Goal: Navigation & Orientation: Find specific page/section

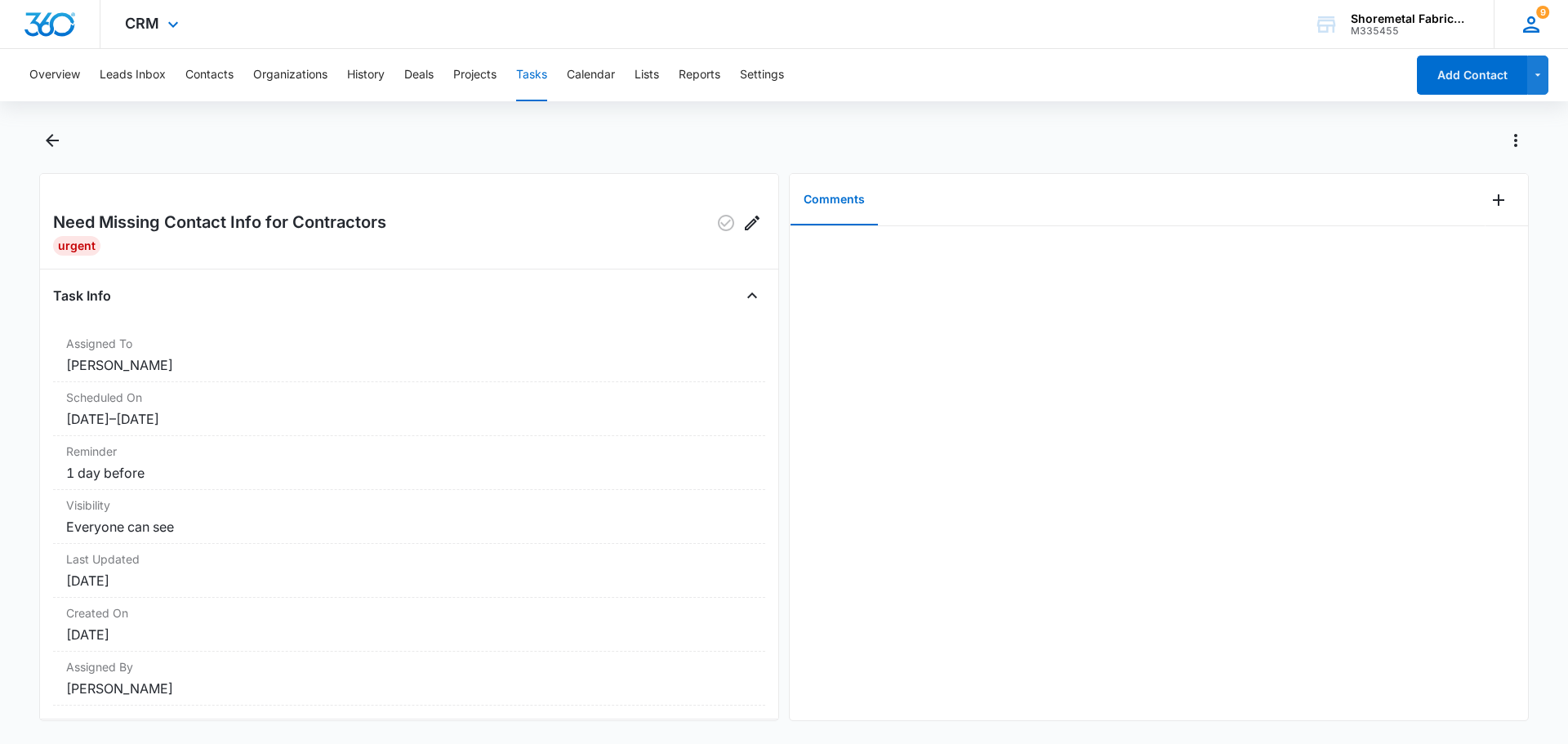
click at [1527, 21] on icon at bounding box center [1530, 24] width 16 height 16
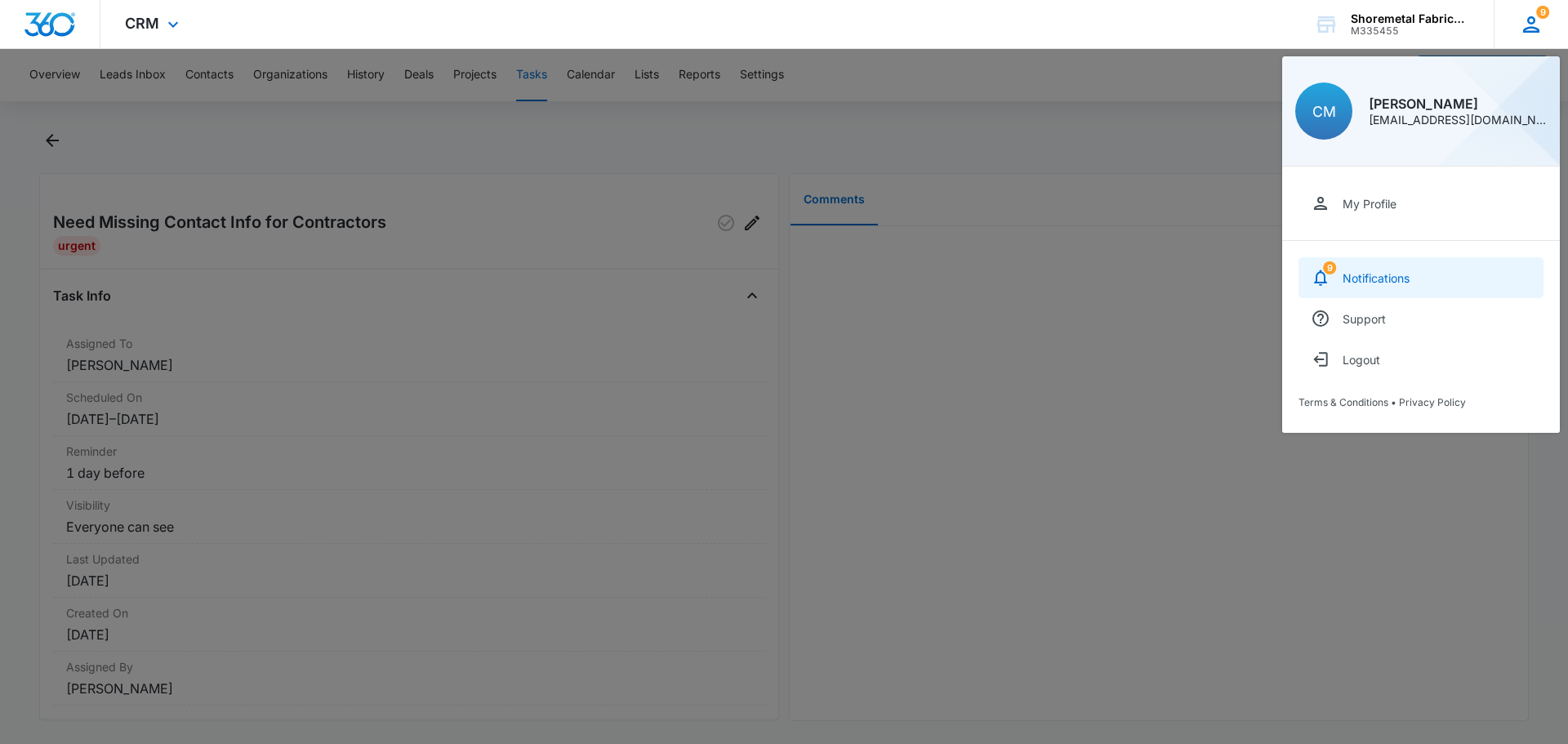
click at [1357, 273] on div "Notifications" at bounding box center [1375, 278] width 67 height 14
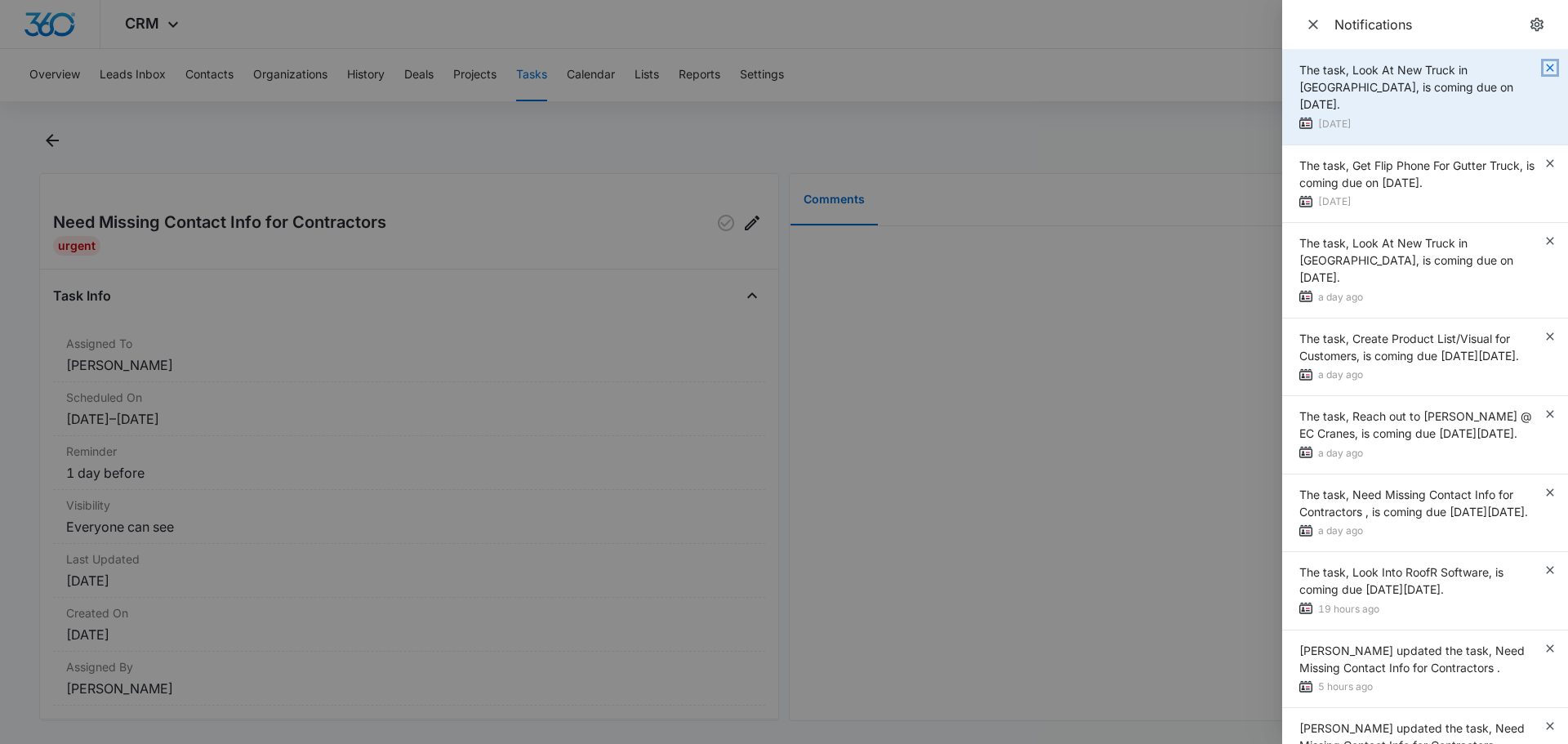
click at [1543, 65] on icon "button" at bounding box center [1550, 68] width 13 height 13
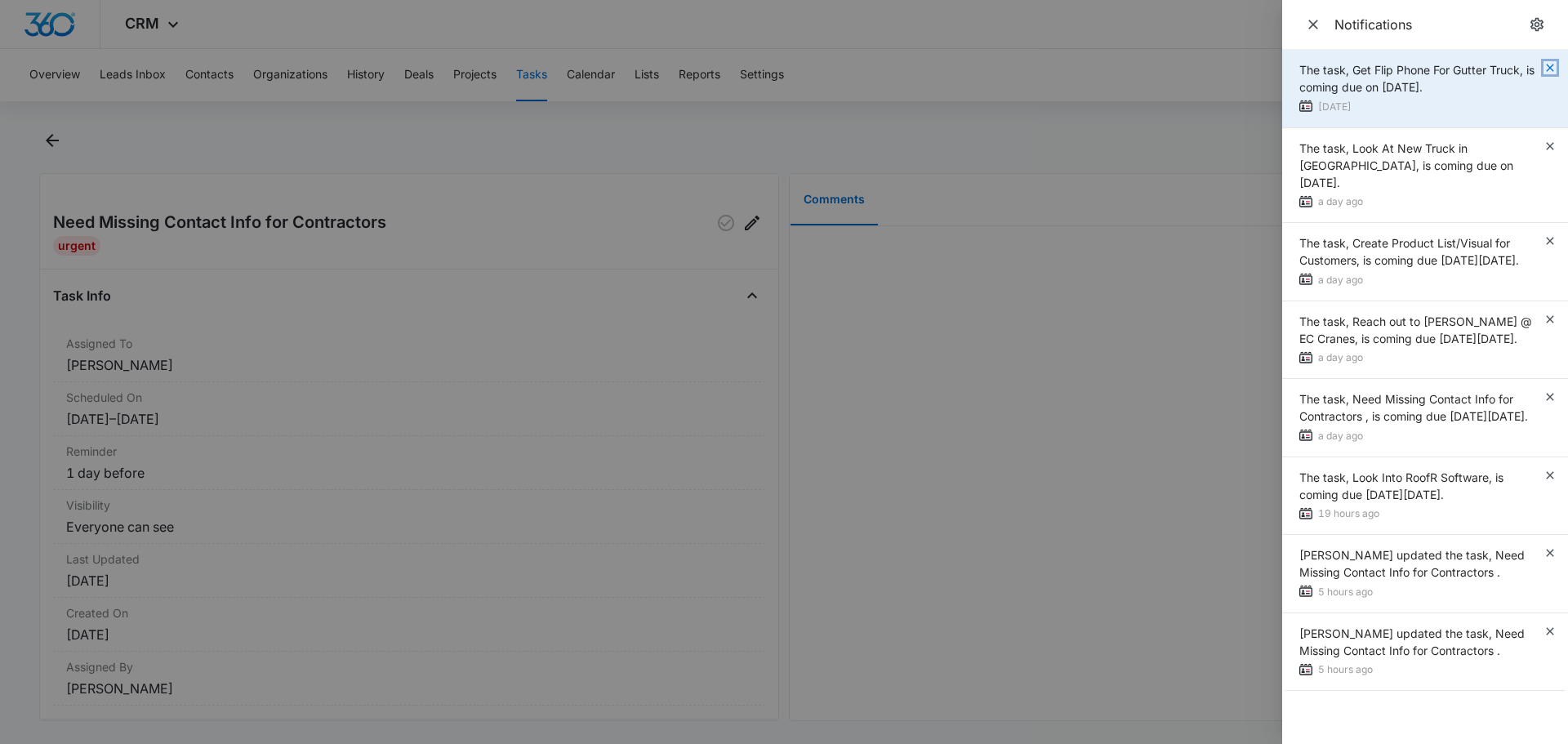
click at [1549, 67] on icon "button" at bounding box center [1549, 67] width 8 height 8
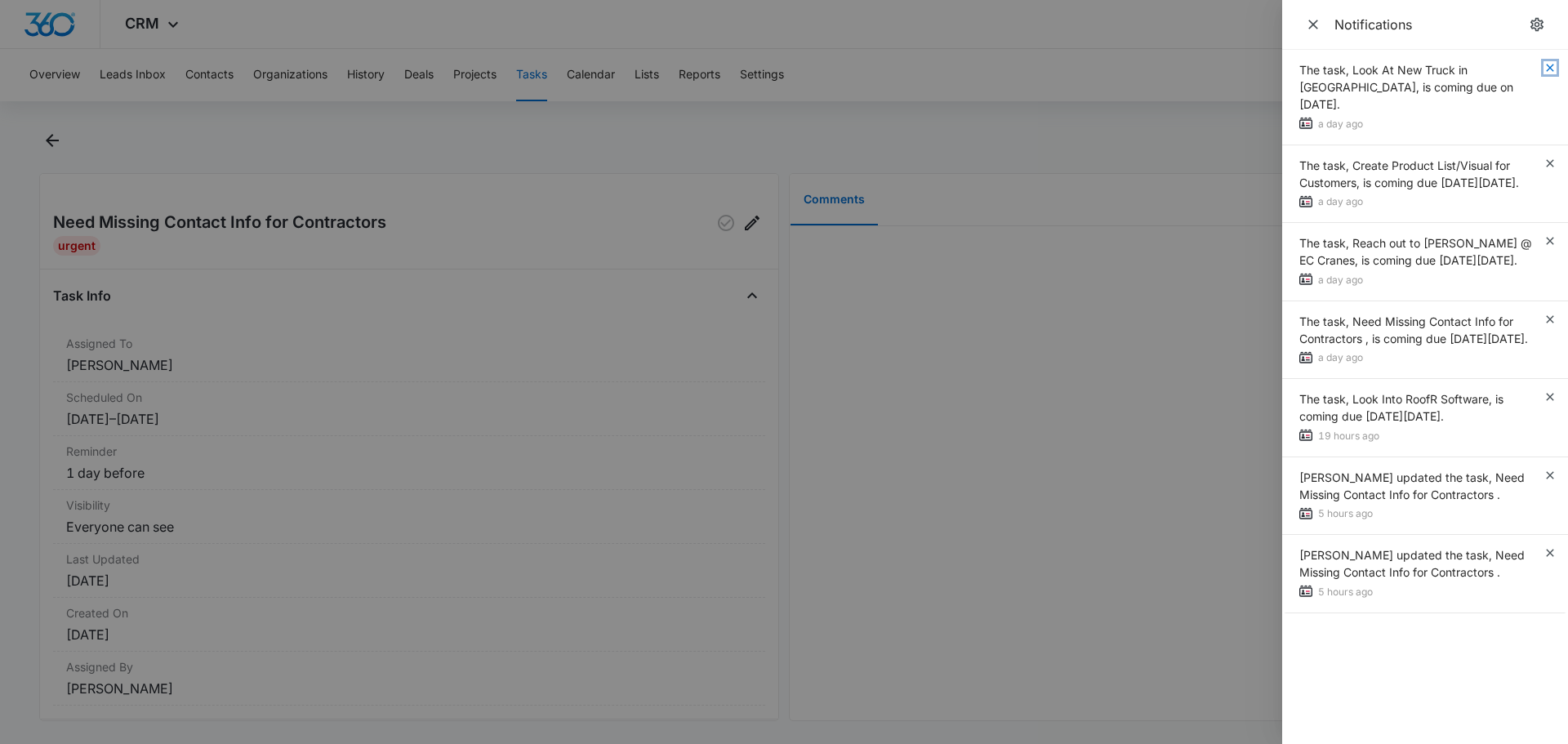
click at [1549, 67] on icon "button" at bounding box center [1549, 67] width 8 height 8
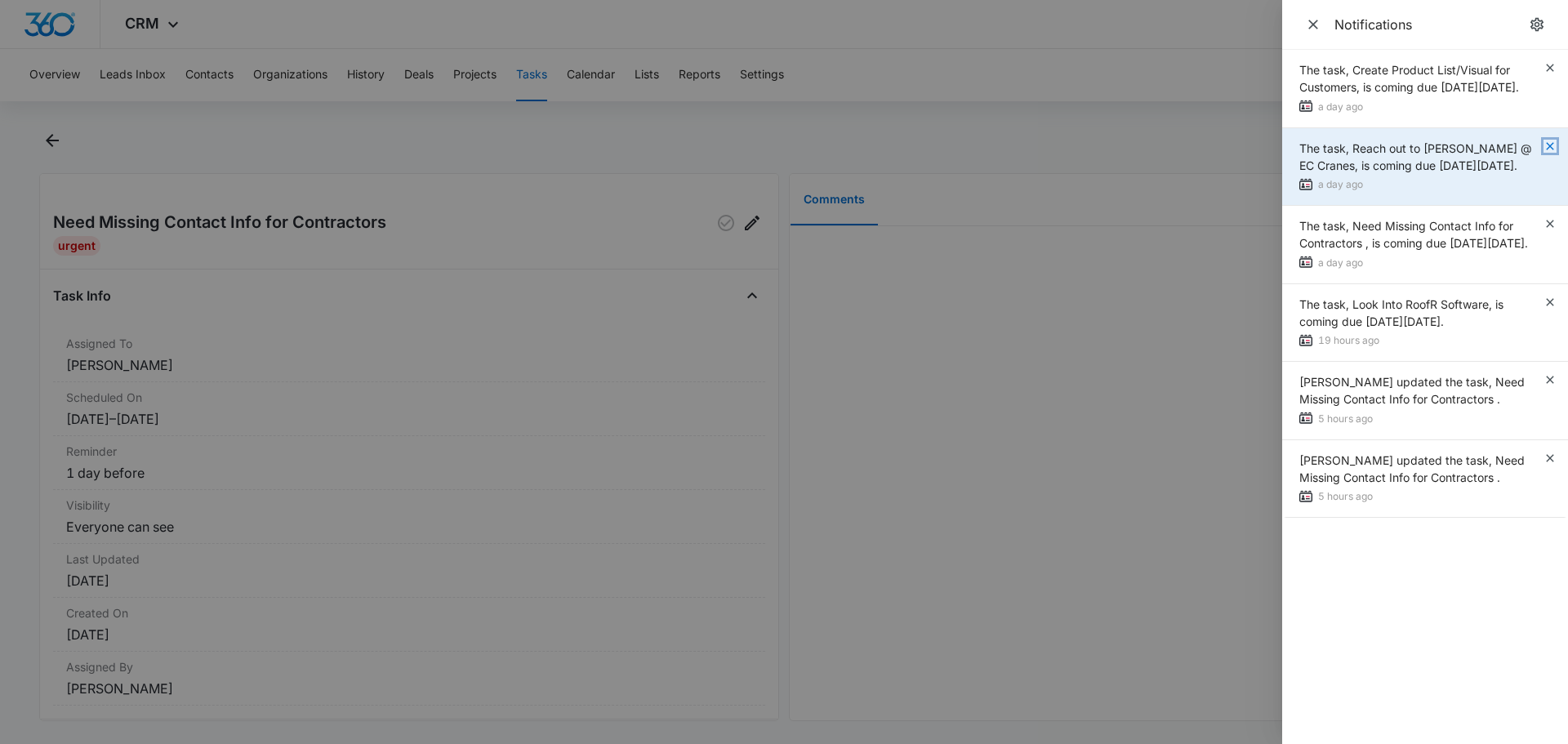
click at [1550, 153] on icon "button" at bounding box center [1550, 146] width 13 height 13
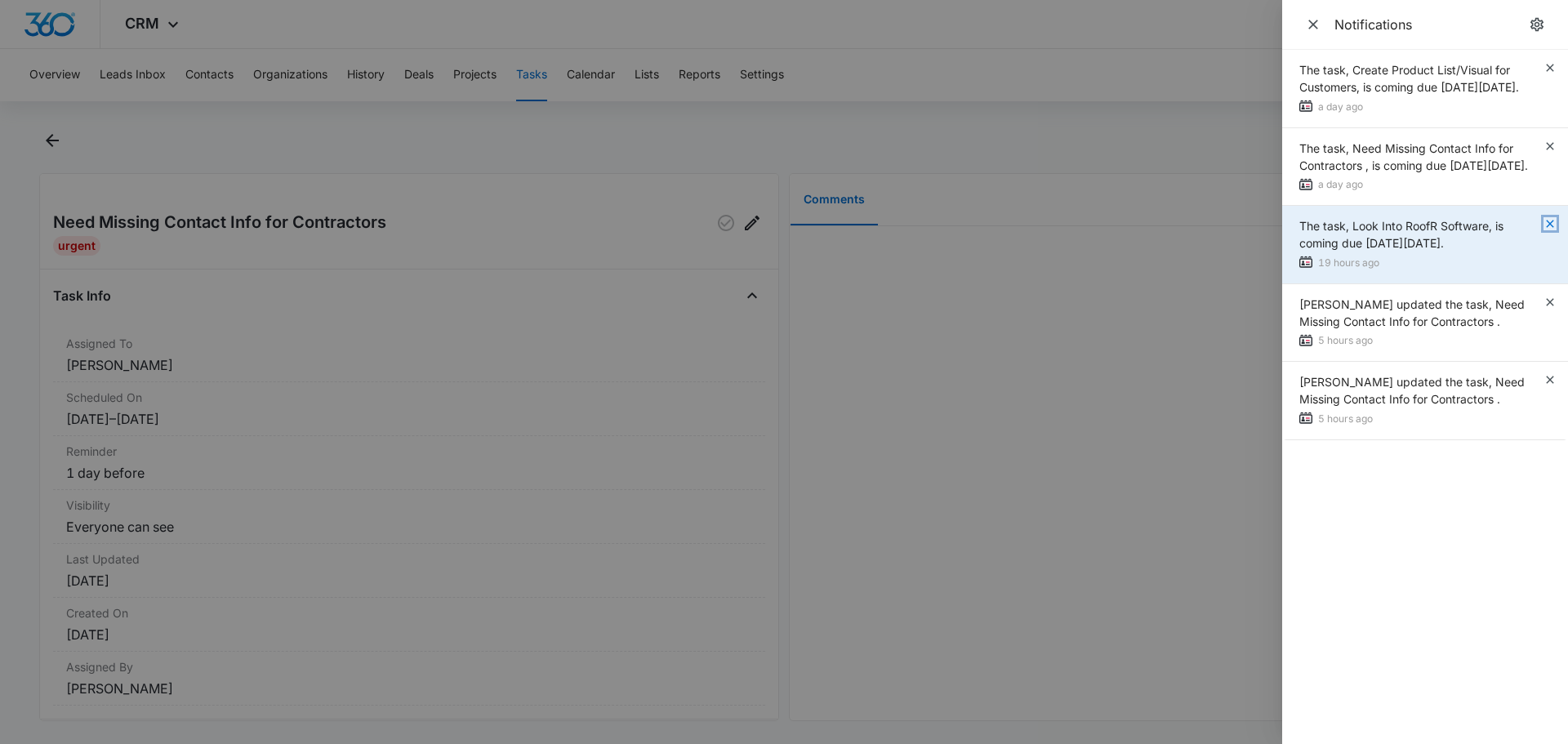
click at [1552, 231] on icon "button" at bounding box center [1550, 224] width 13 height 13
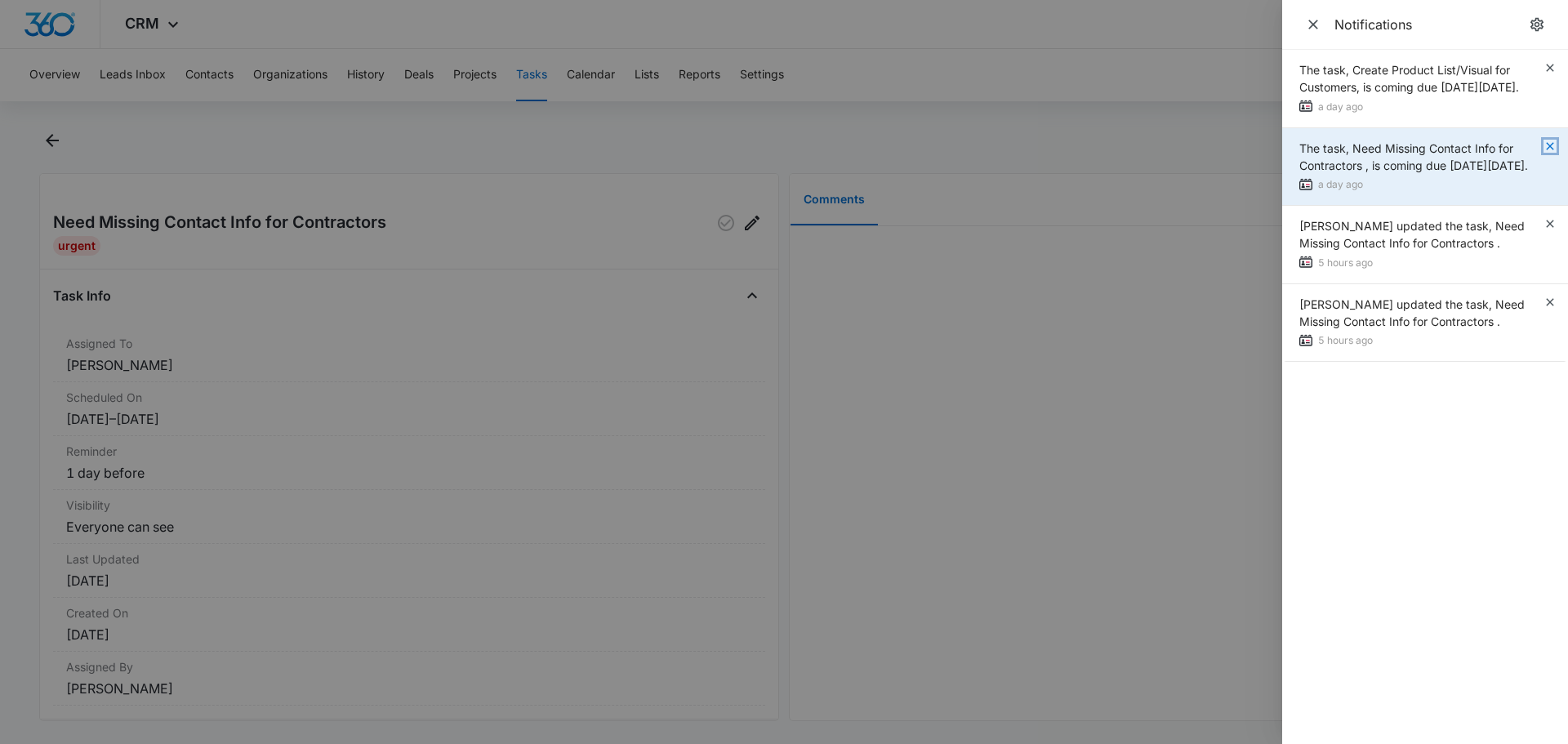
click at [1550, 150] on icon "button" at bounding box center [1549, 146] width 8 height 8
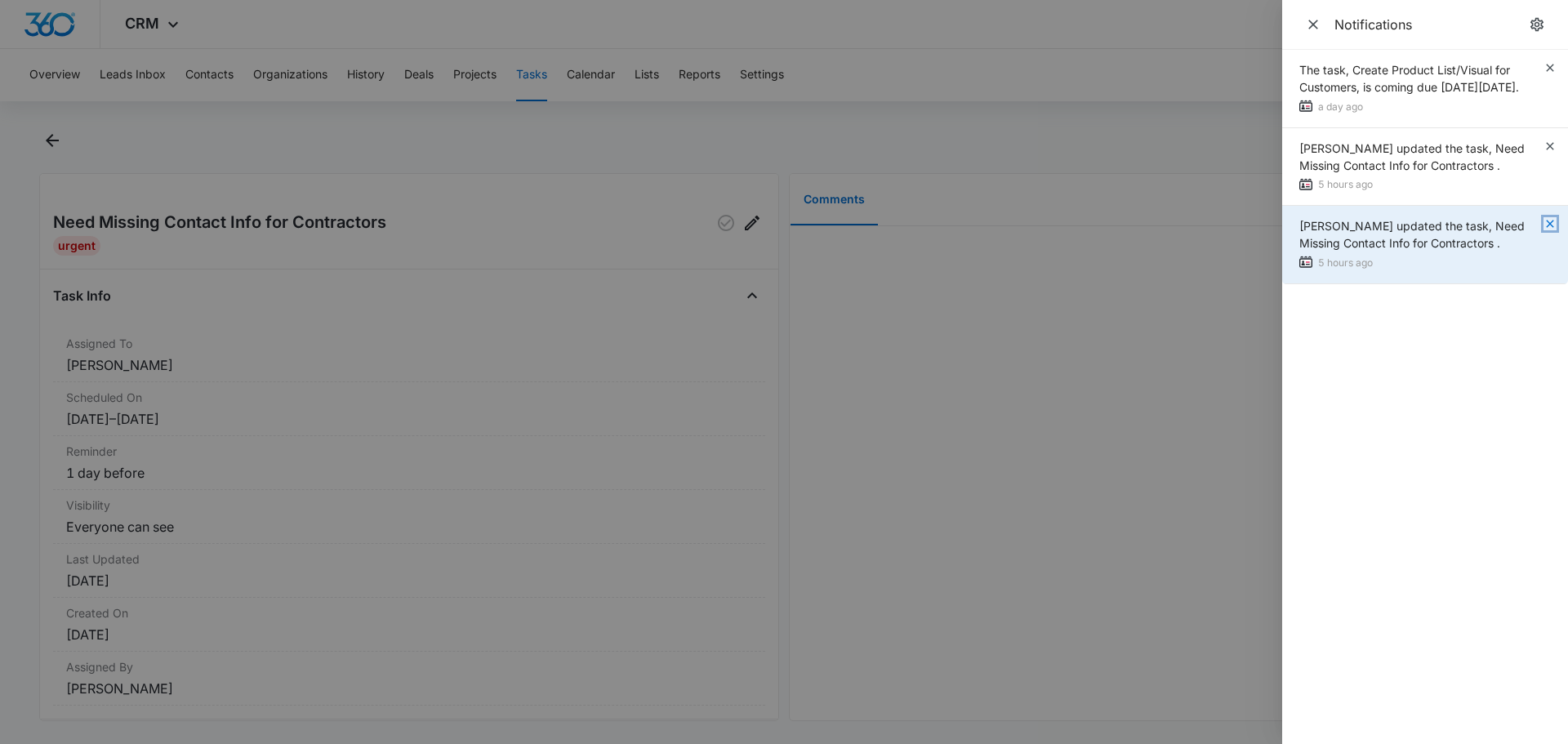
click at [1550, 231] on icon "button" at bounding box center [1550, 224] width 13 height 13
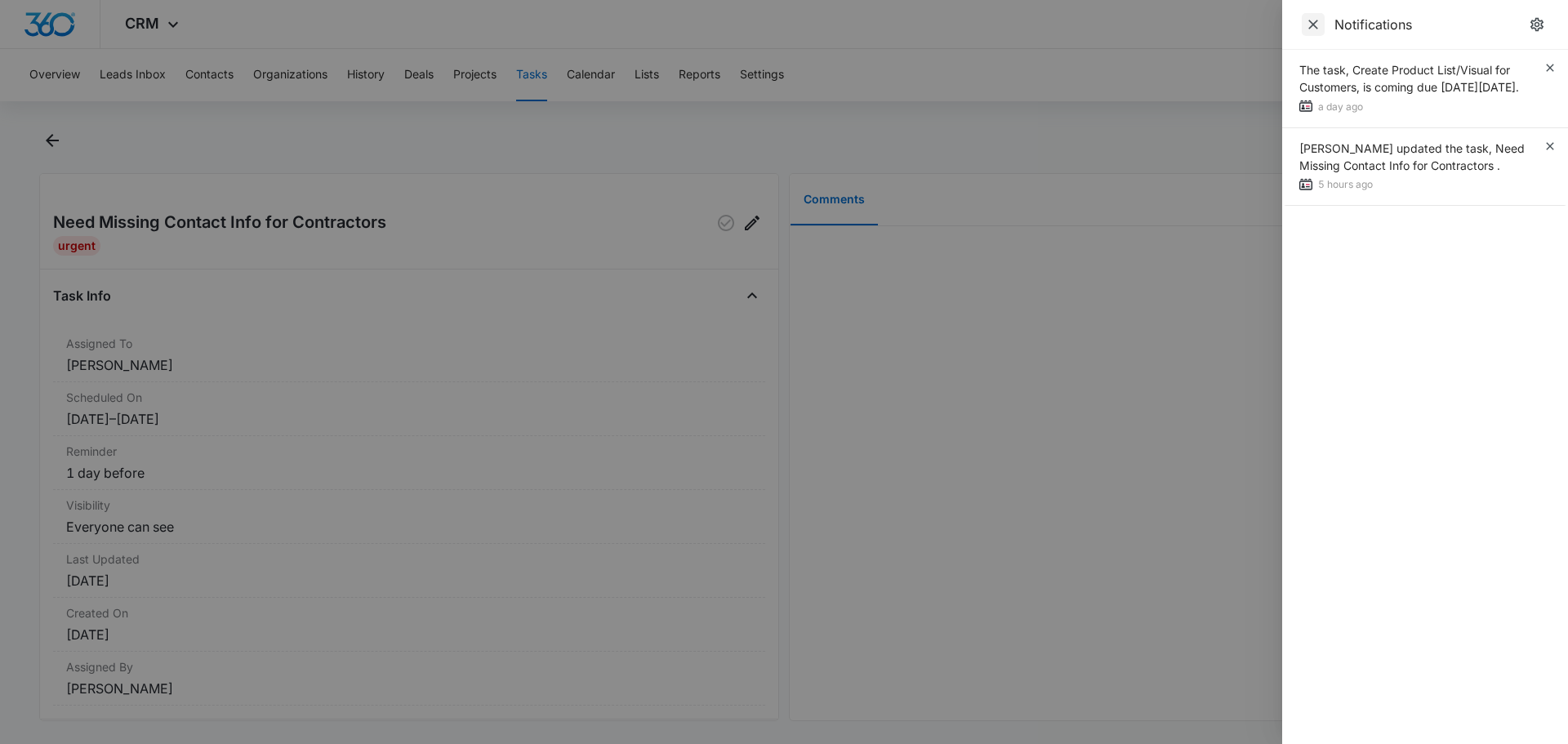
click at [1314, 25] on icon "Close" at bounding box center [1313, 25] width 9 height 9
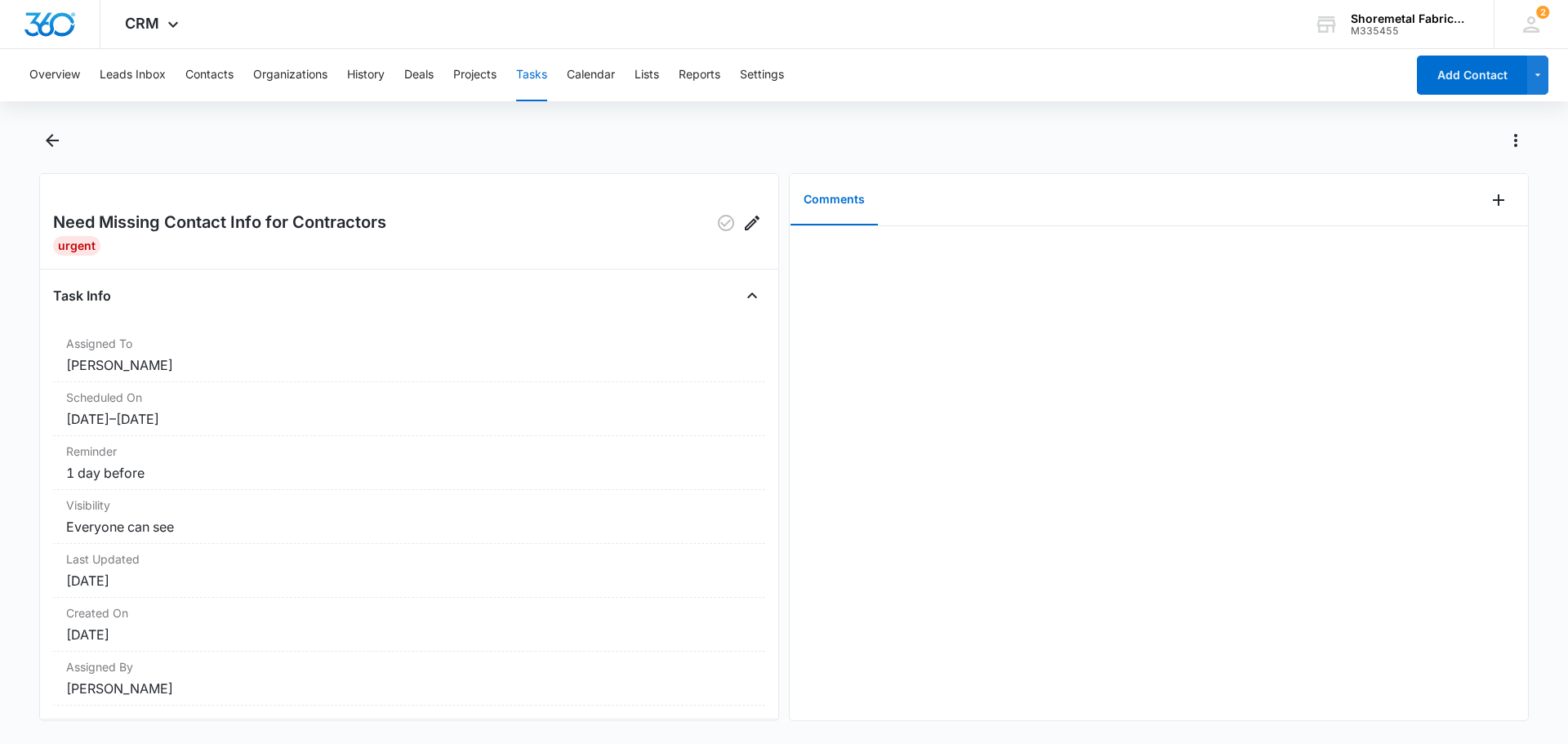
click at [546, 79] on button "Tasks" at bounding box center [531, 75] width 31 height 52
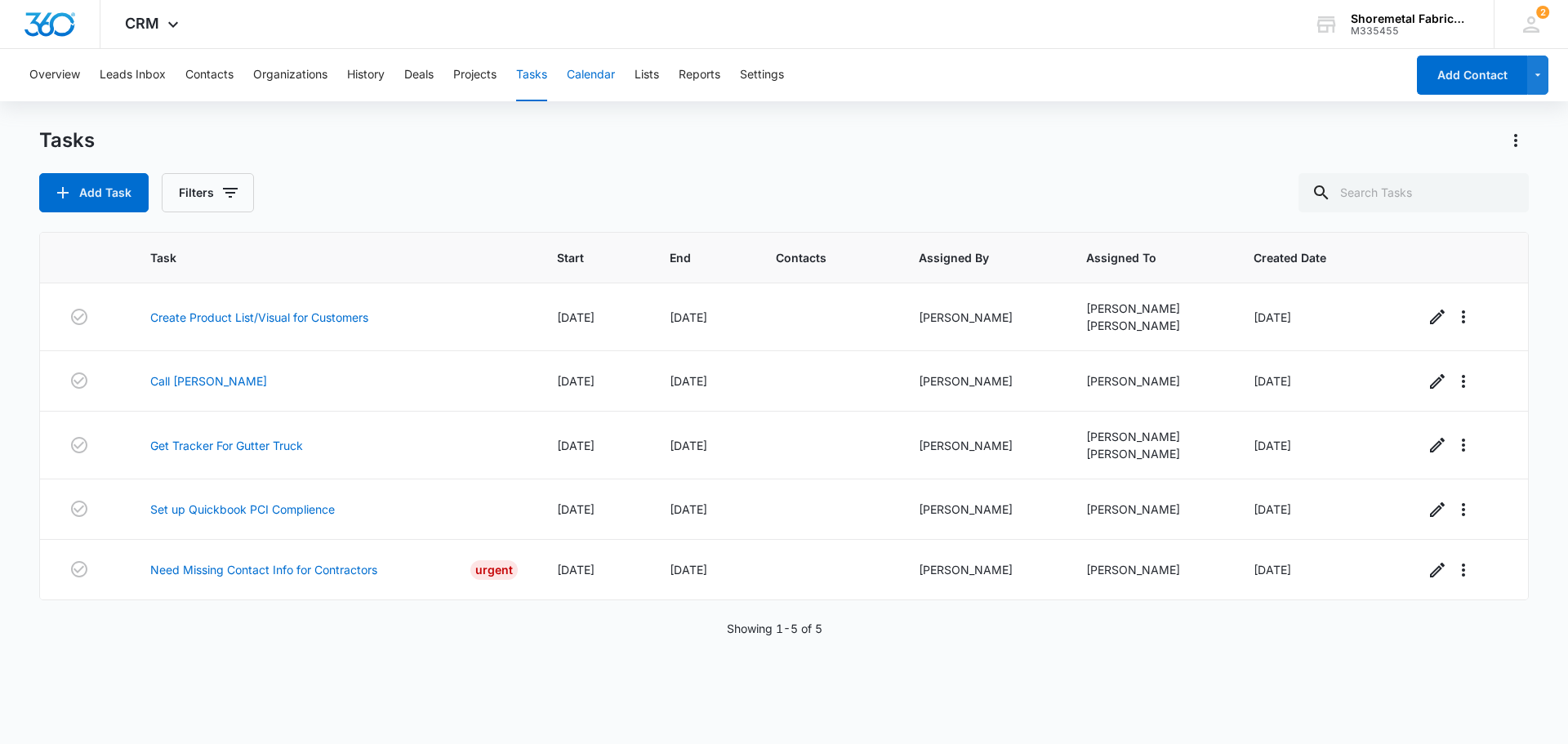
click at [592, 71] on button "Calendar" at bounding box center [590, 75] width 48 height 52
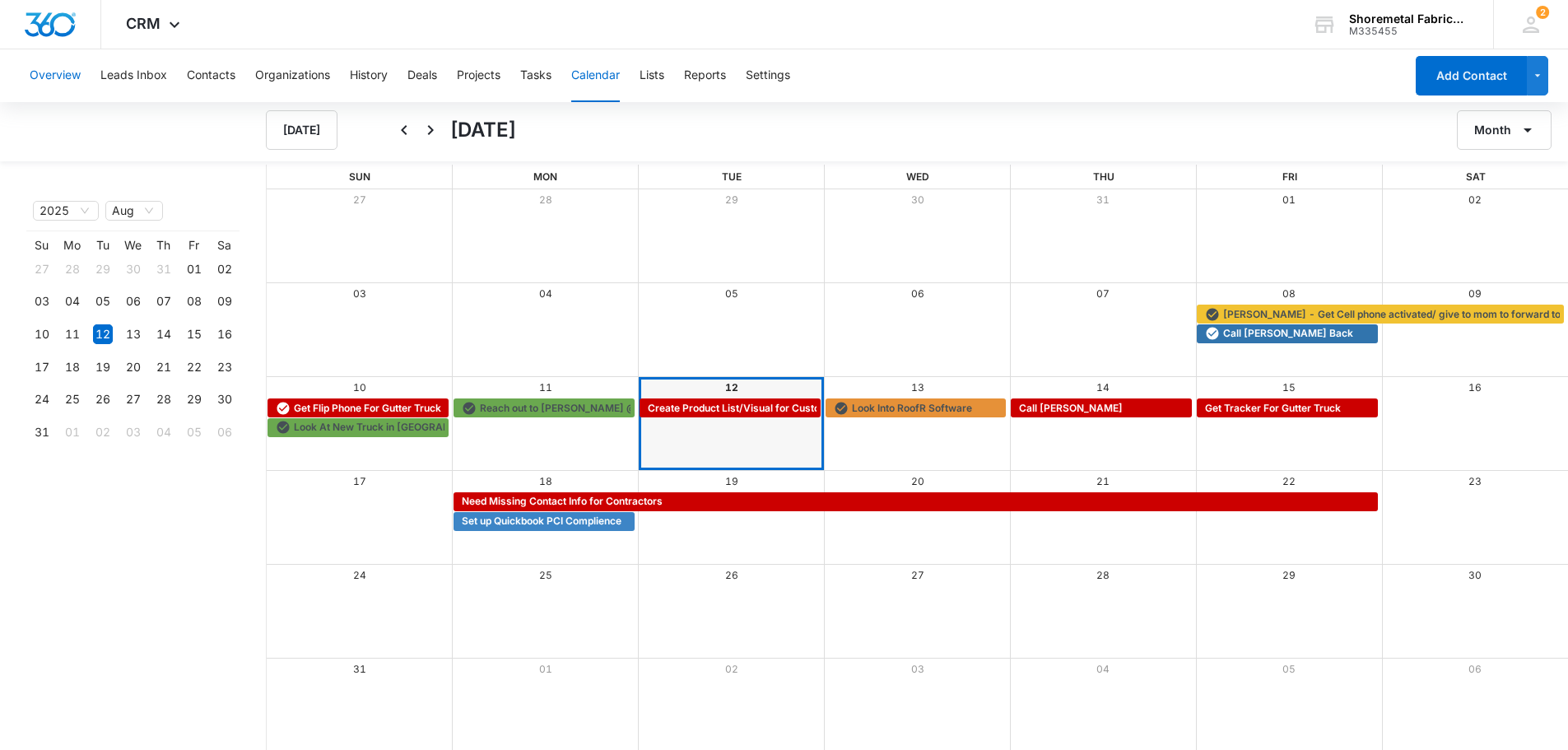
click at [65, 76] on button "Overview" at bounding box center [54, 76] width 51 height 53
